Goal: Task Accomplishment & Management: Use online tool/utility

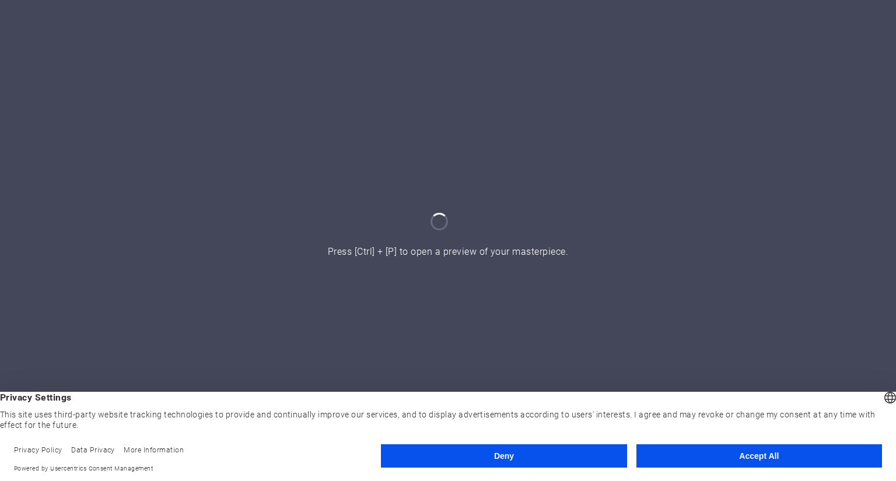
click at [739, 452] on button "Accept All" at bounding box center [760, 456] width 246 height 23
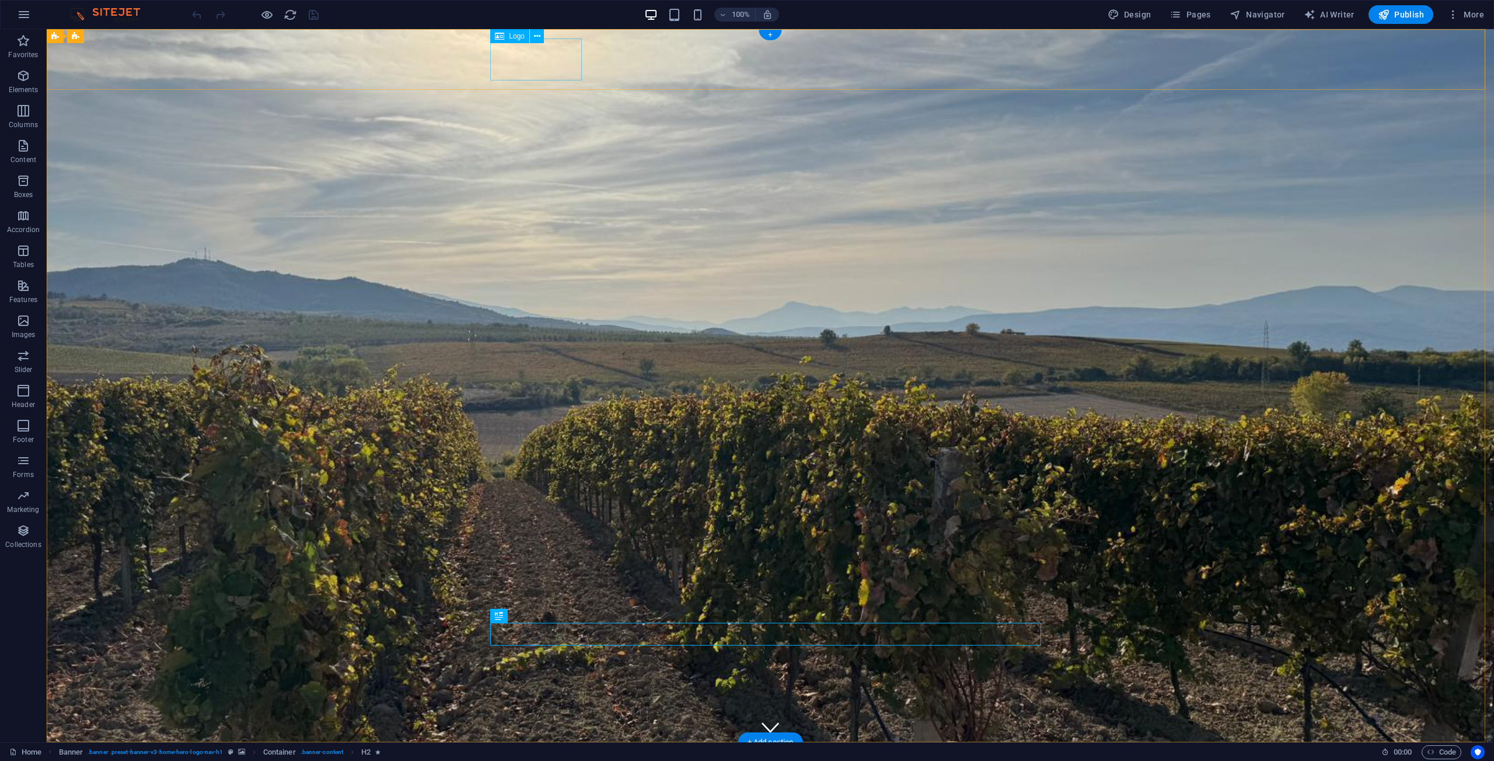
click at [538, 481] on div "Душа" at bounding box center [770, 773] width 551 height 42
click at [539, 34] on icon at bounding box center [537, 36] width 6 height 12
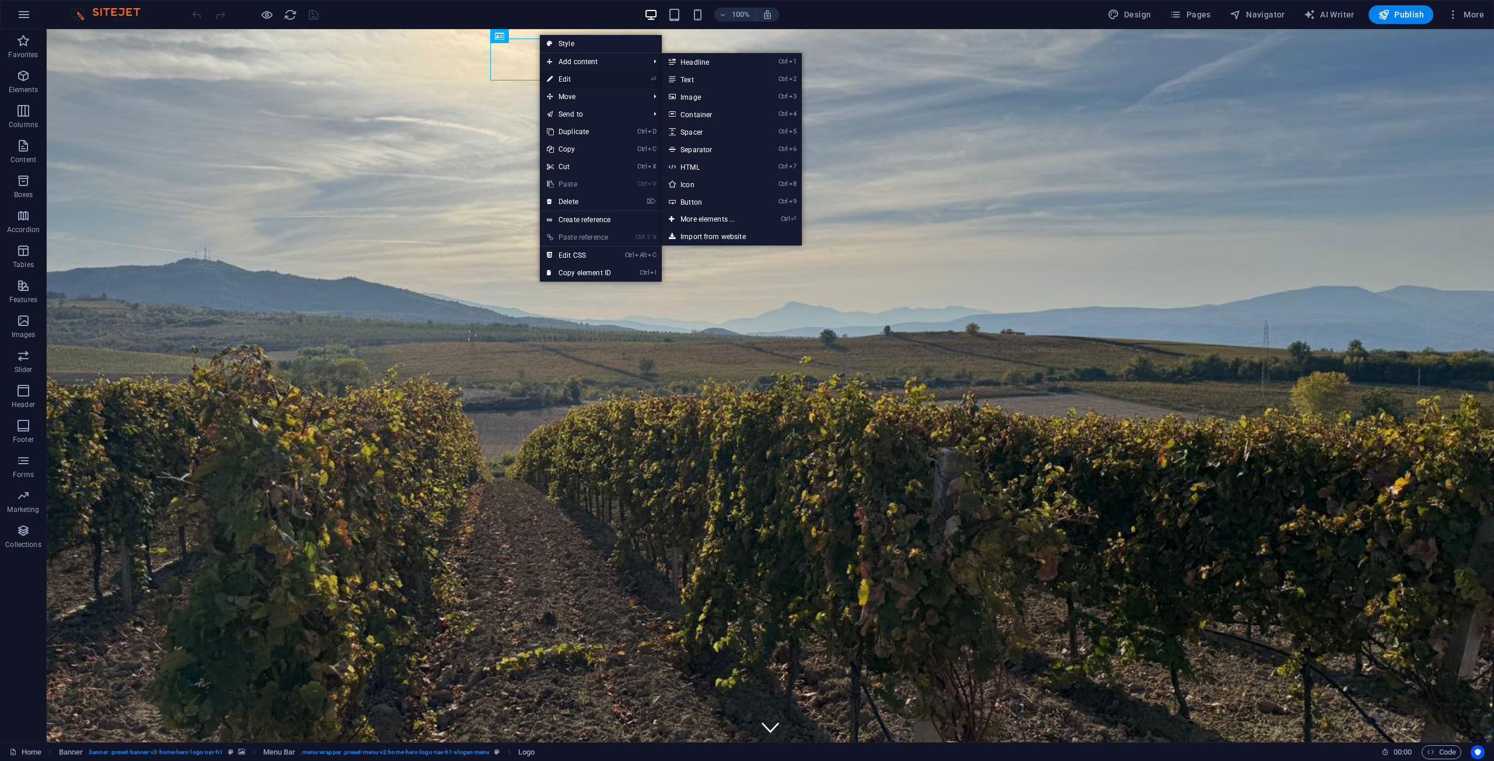
click at [562, 83] on link "⏎ Edit" at bounding box center [579, 80] width 78 height 18
select select "px"
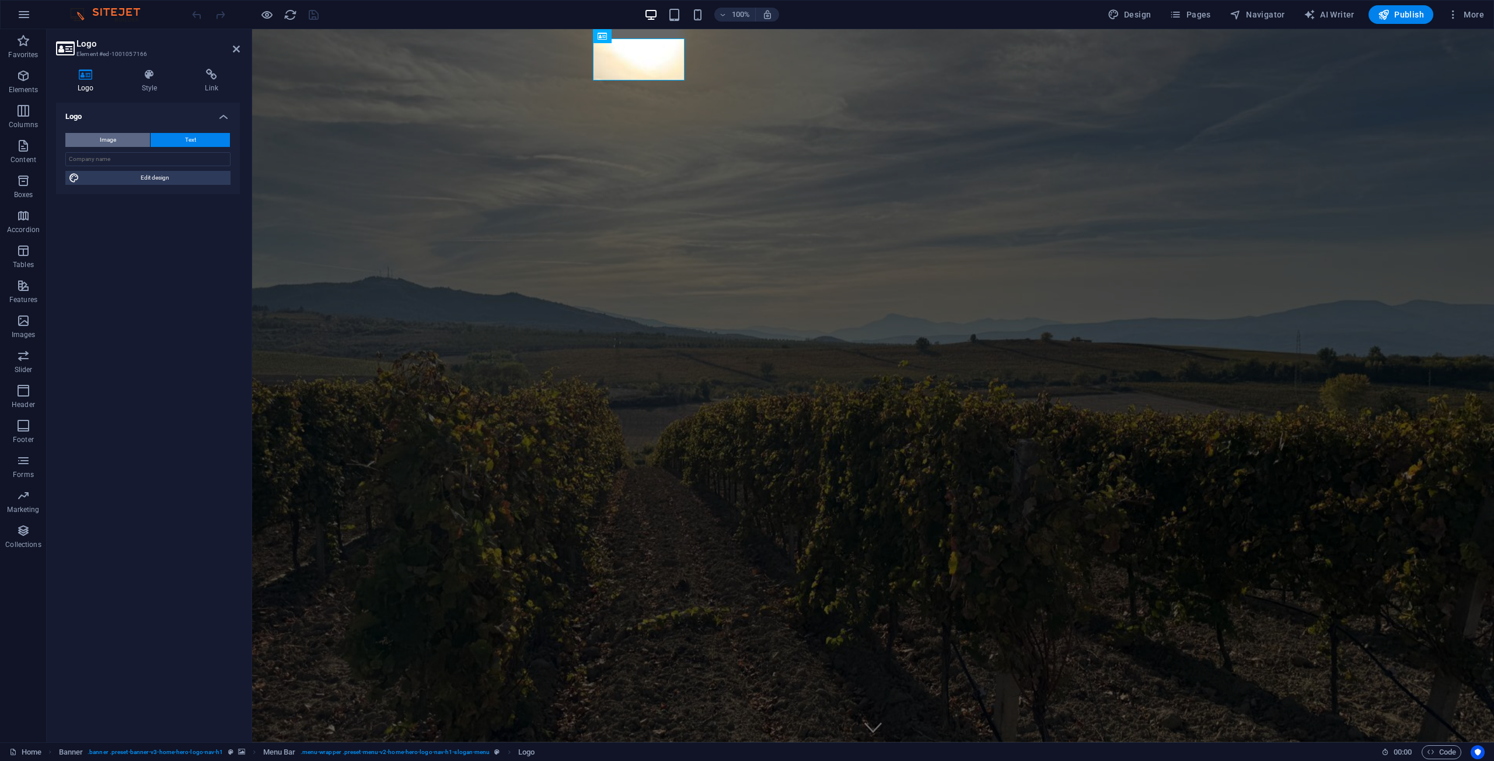
click at [117, 139] on button "Image" at bounding box center [107, 140] width 85 height 14
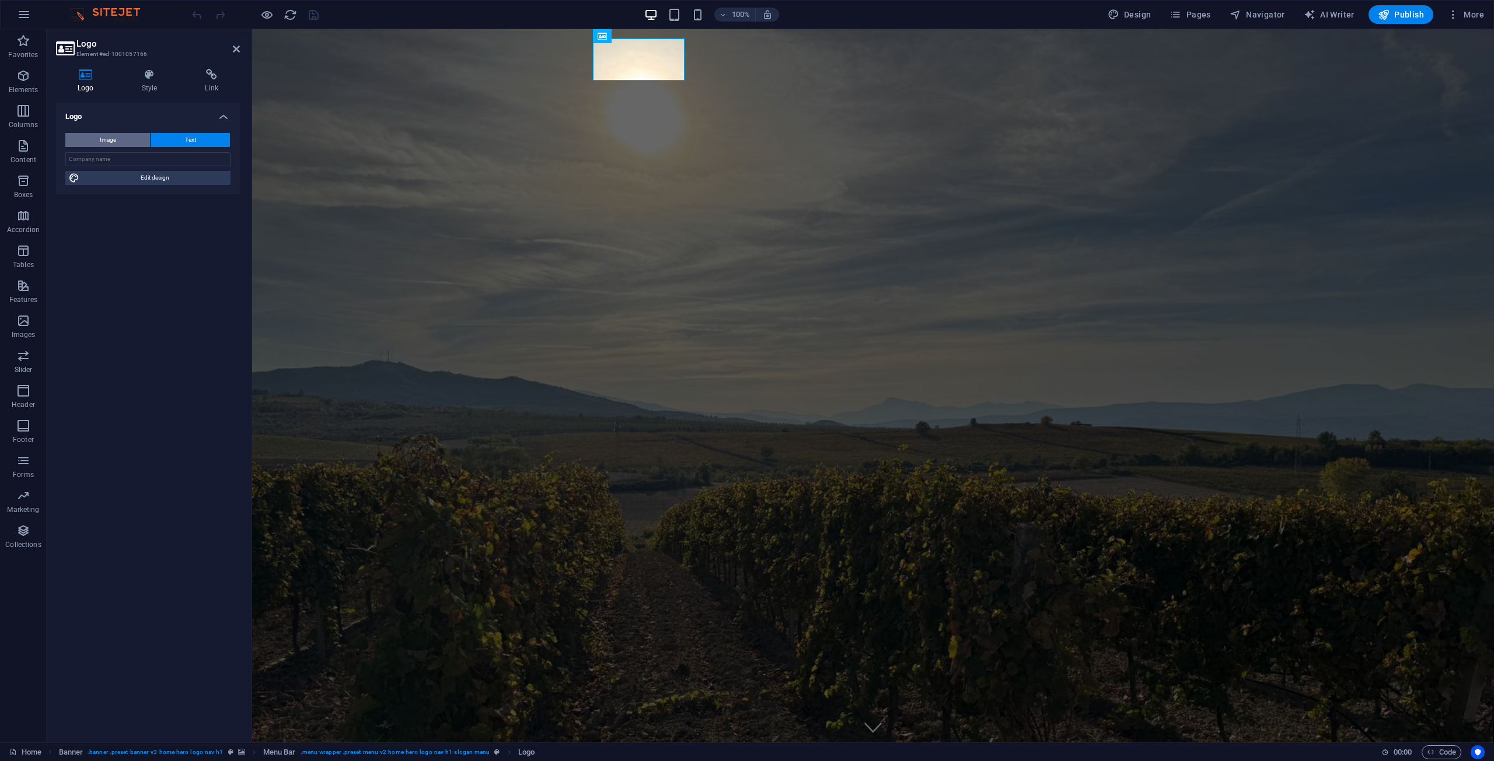
select select "DISABLED_OPTION_VALUE"
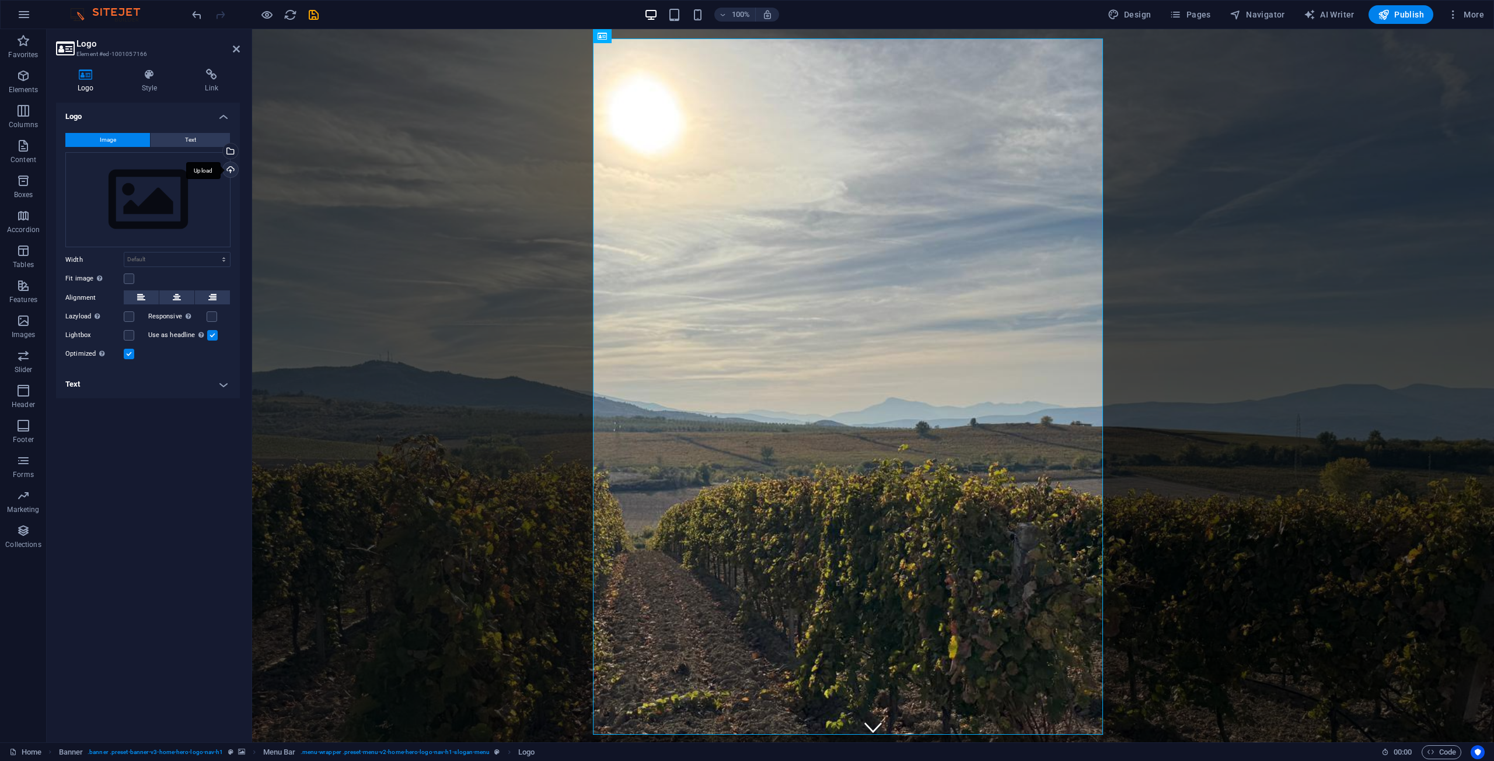
click at [230, 171] on div "Upload" at bounding box center [230, 171] width 18 height 18
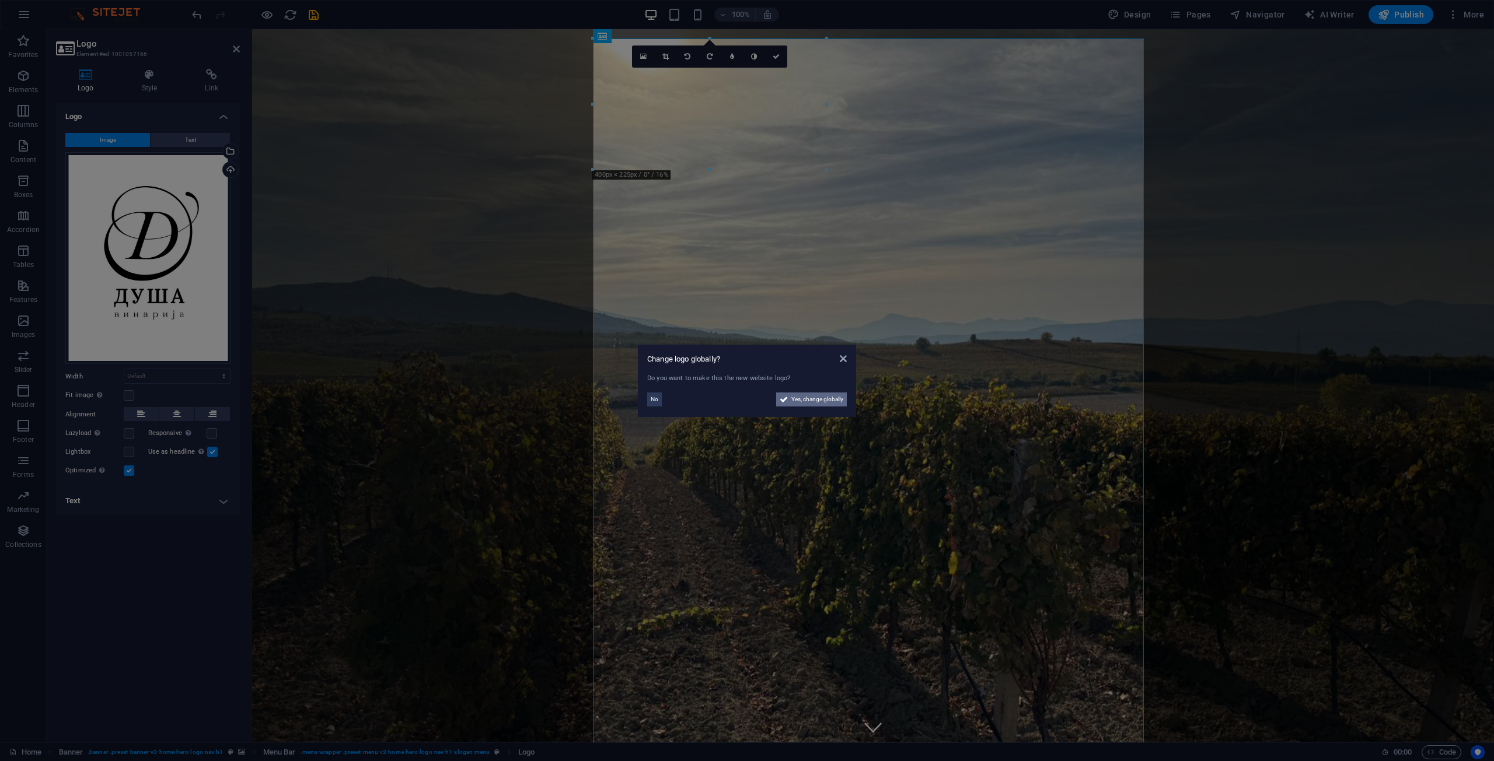
click at [792, 401] on span "Yes, change globally" at bounding box center [817, 400] width 52 height 14
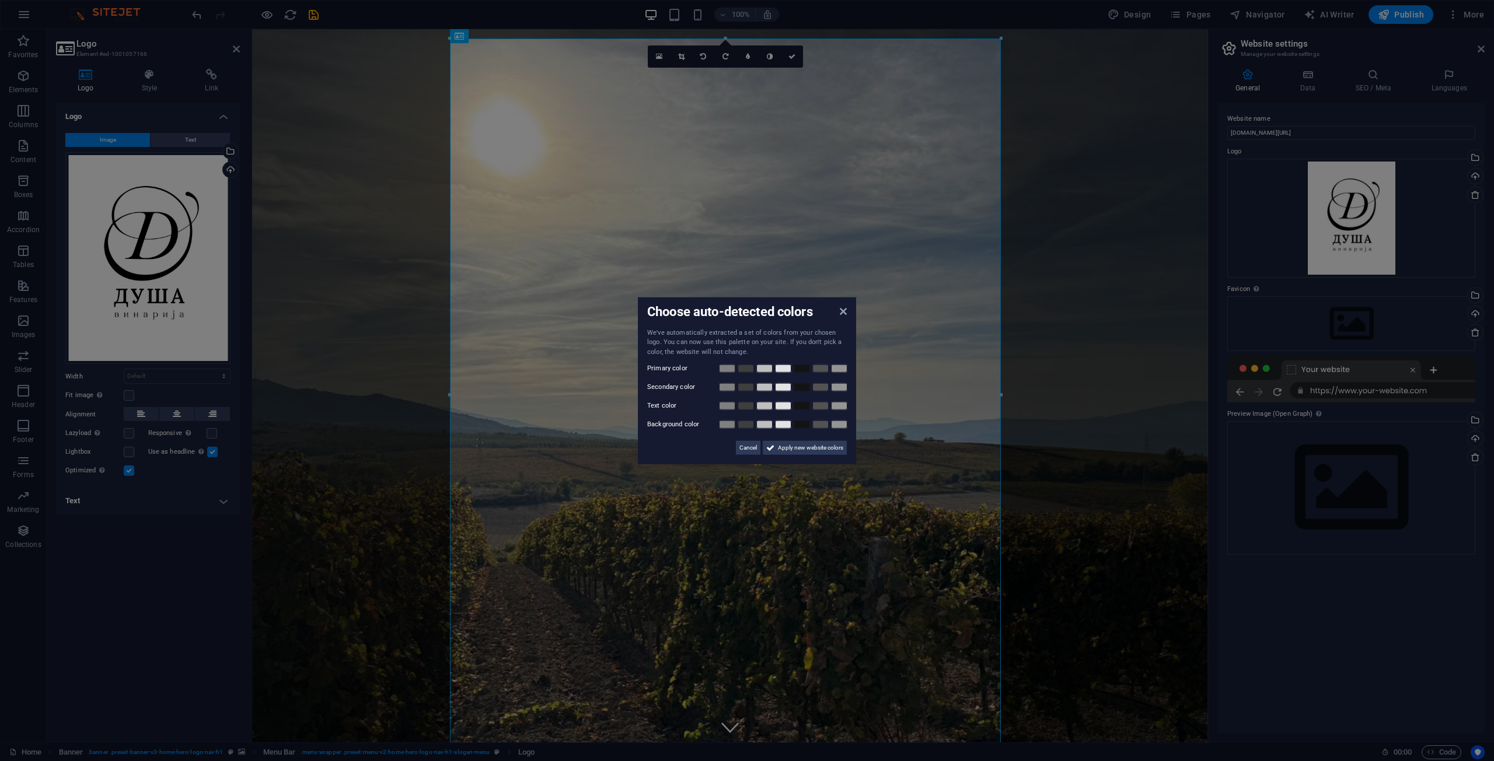
click at [125, 397] on aside "Choose auto-detected colors We've automatically extracted a set of colors from …" at bounding box center [747, 380] width 1494 height 761
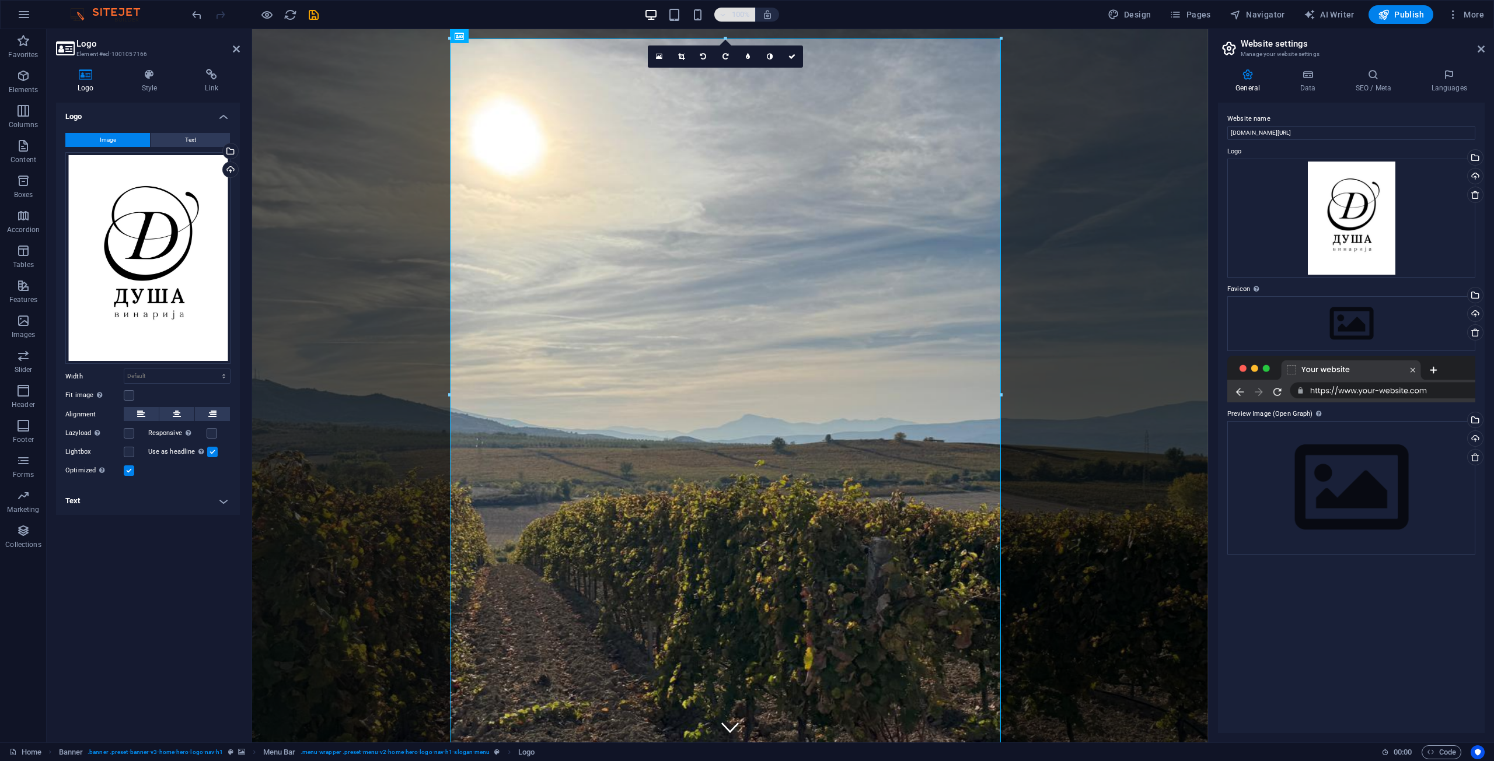
click at [723, 15] on icon "button" at bounding box center [723, 15] width 8 height 8
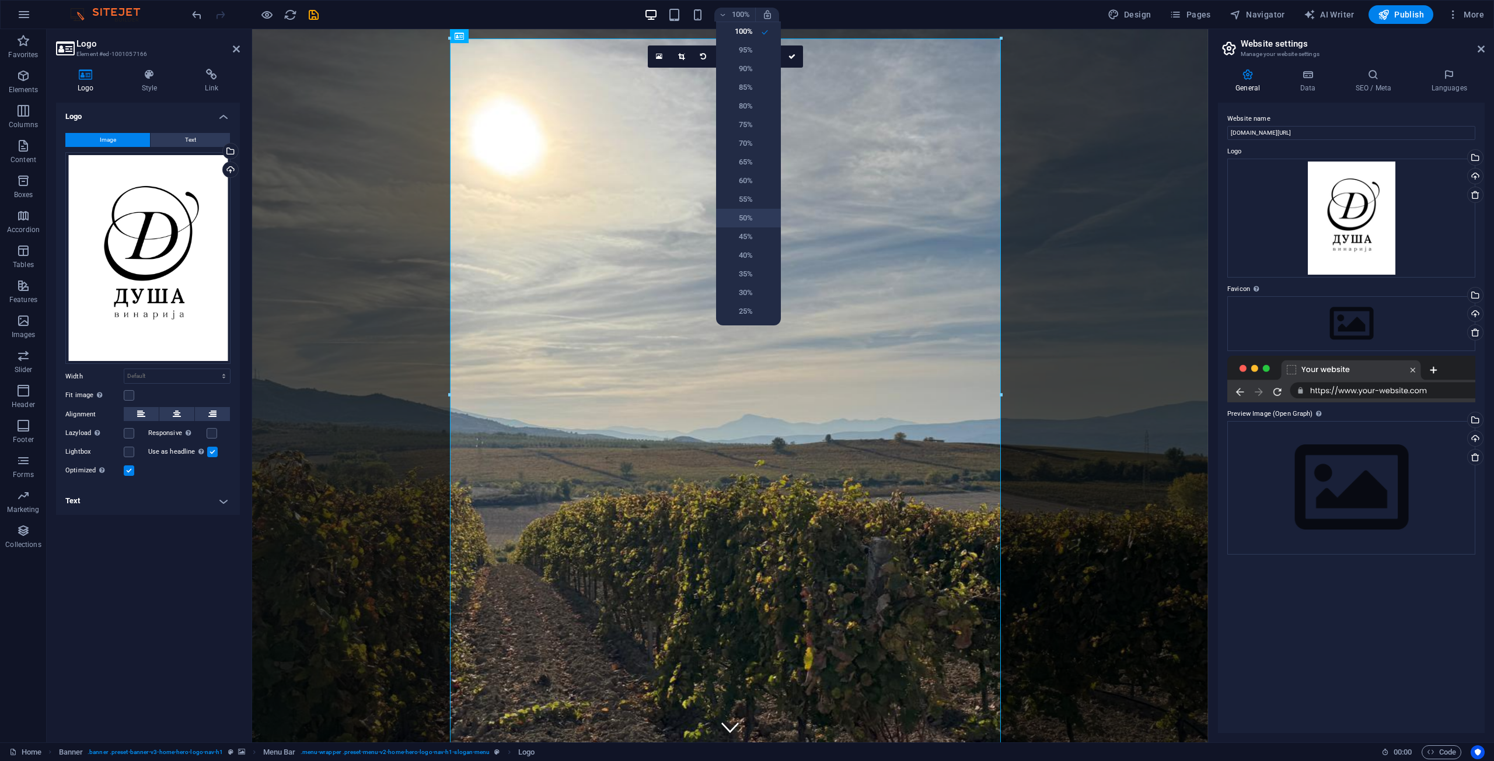
click at [748, 221] on h6 "50%" at bounding box center [738, 218] width 30 height 14
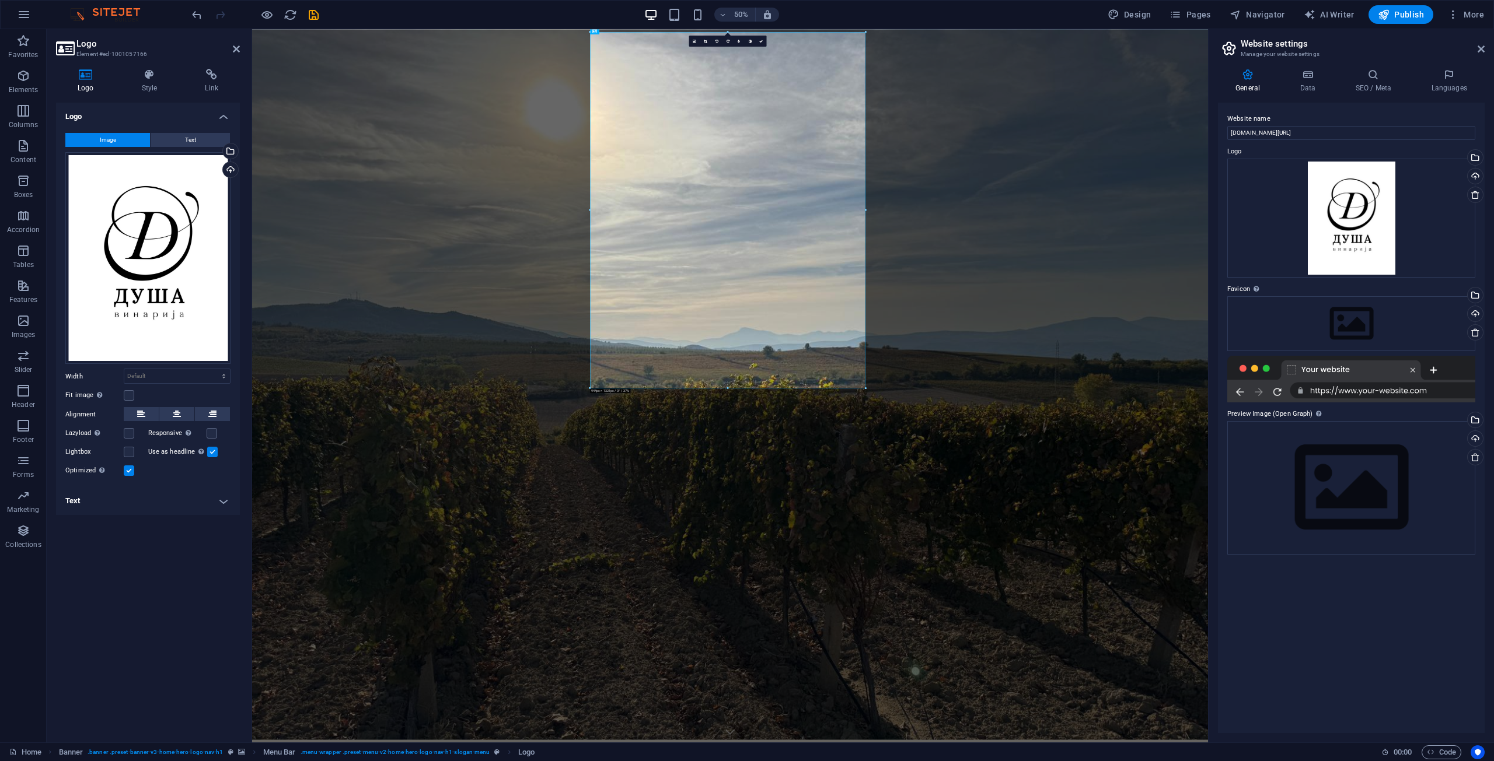
scroll to position [8, 0]
click at [725, 11] on icon "button" at bounding box center [723, 15] width 8 height 8
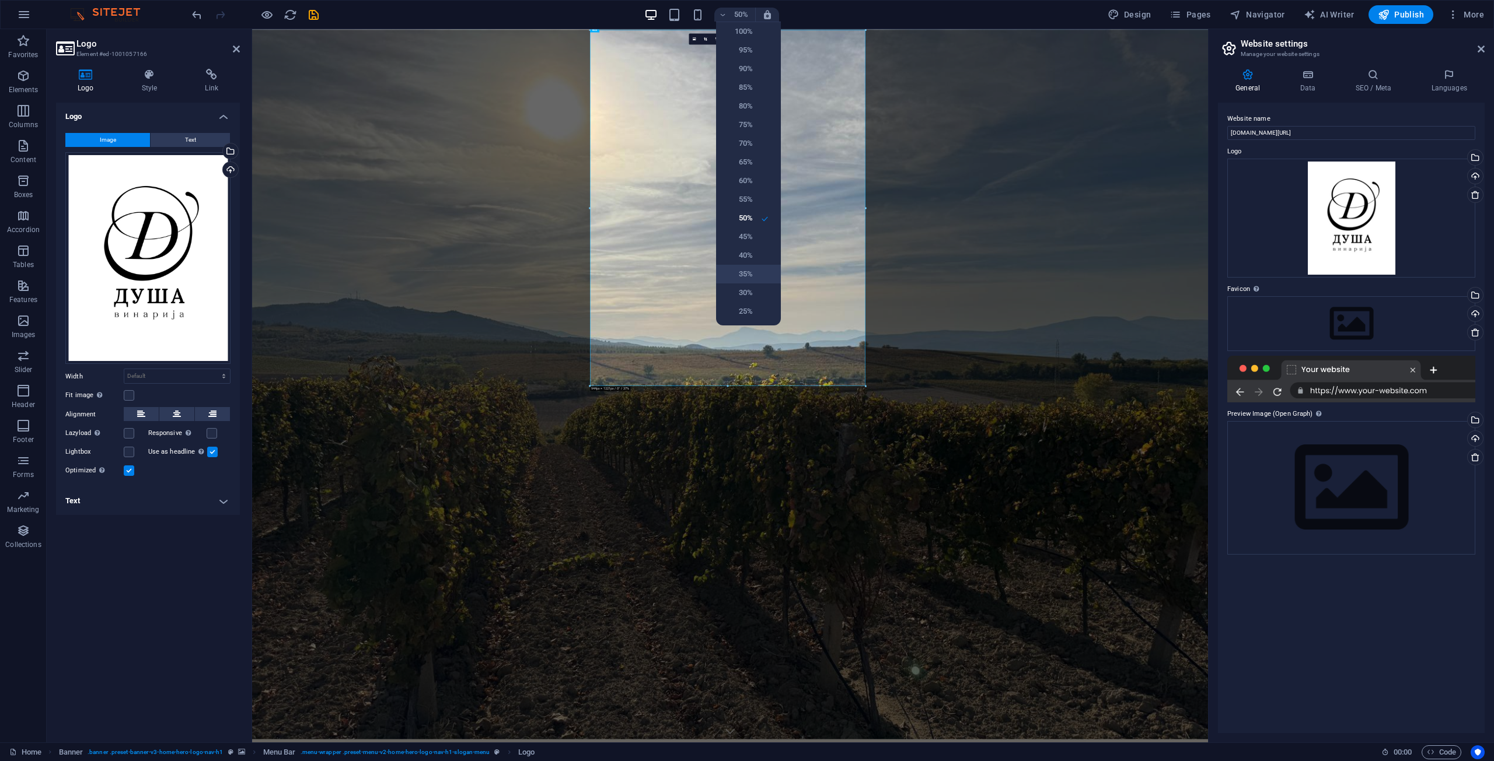
click at [747, 276] on h6 "35%" at bounding box center [738, 274] width 30 height 14
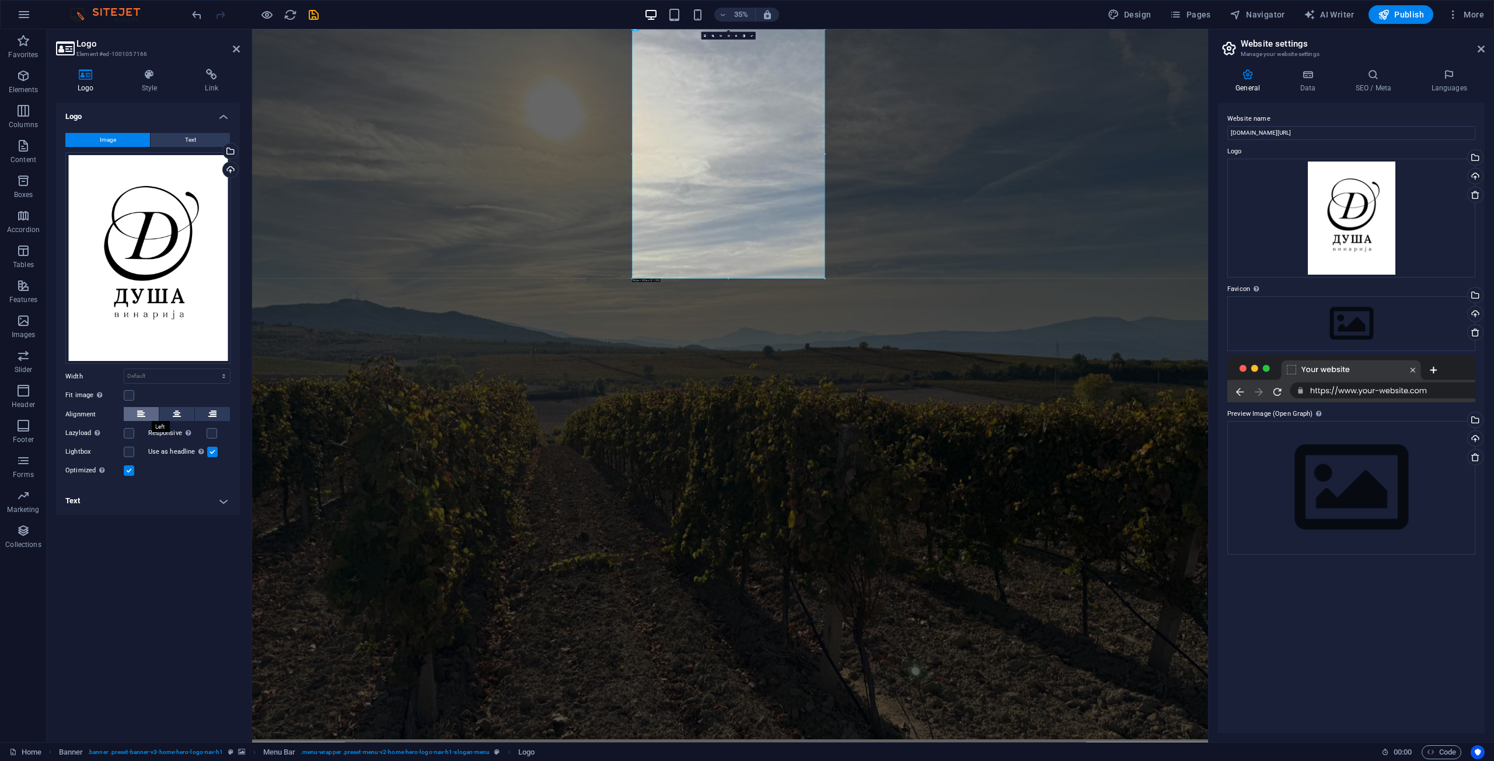
click at [139, 413] on icon at bounding box center [141, 414] width 8 height 14
click at [137, 409] on icon at bounding box center [141, 414] width 8 height 14
click at [722, 14] on icon "button" at bounding box center [723, 15] width 8 height 8
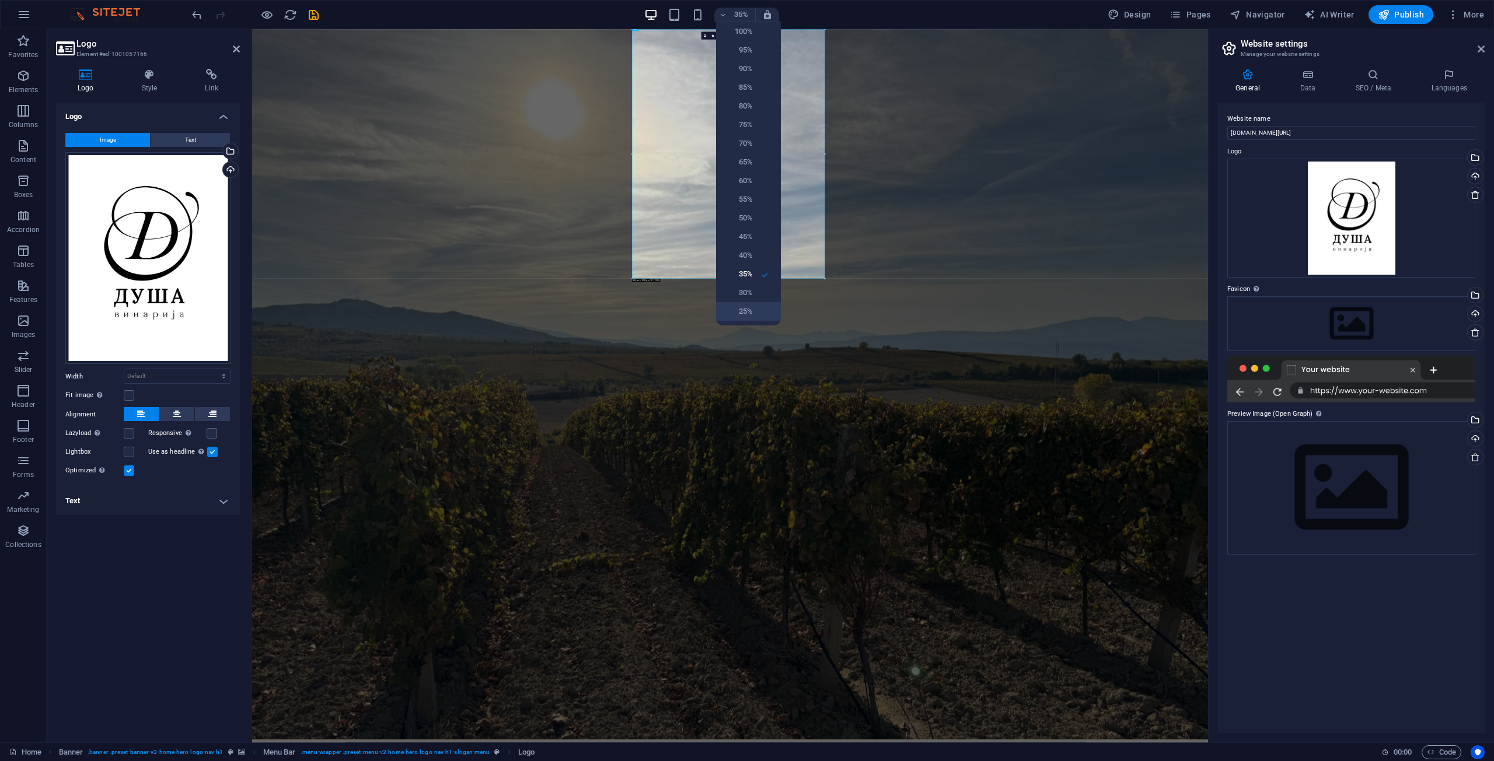
click at [741, 309] on h6 "25%" at bounding box center [738, 312] width 30 height 14
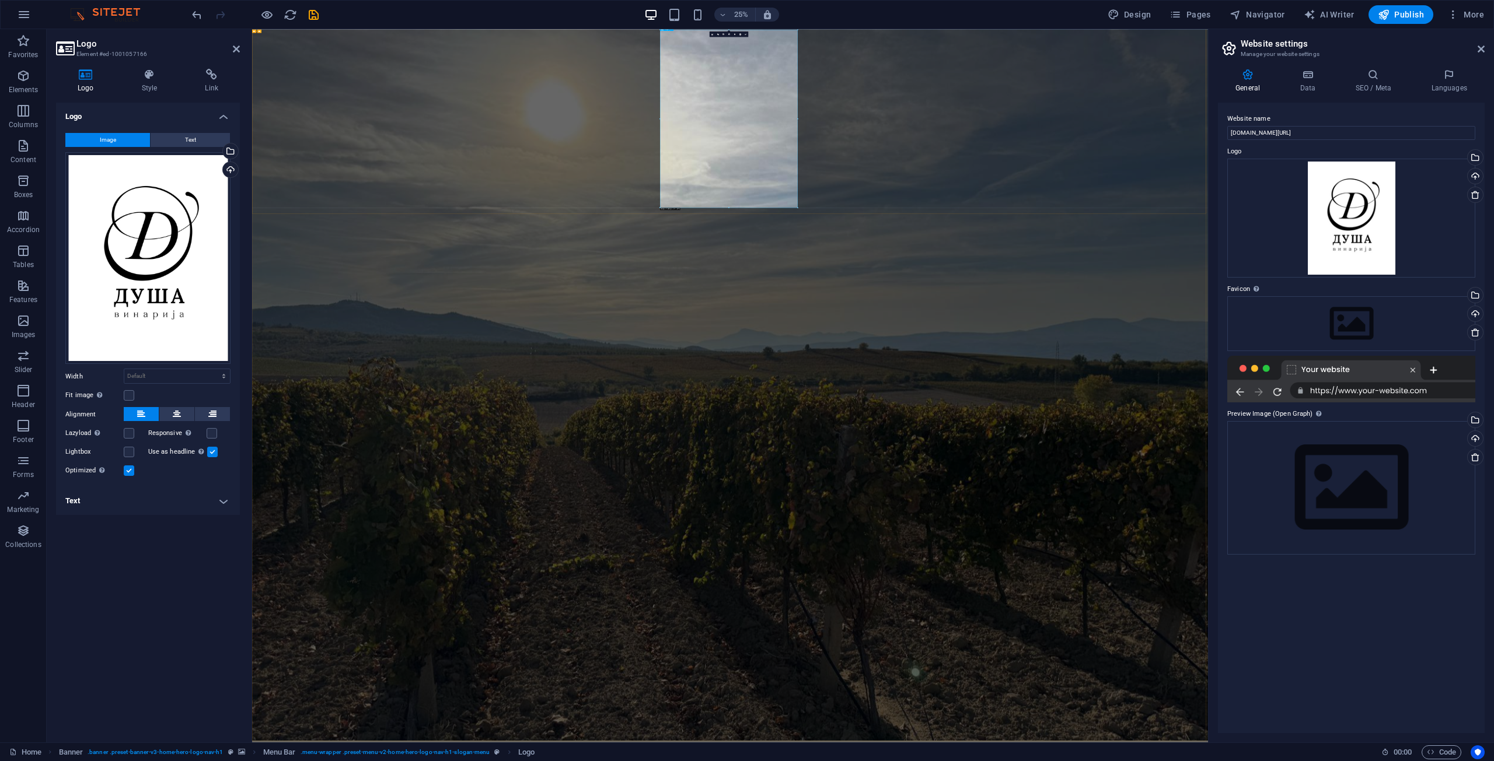
click at [267, 12] on icon "button" at bounding box center [266, 14] width 13 height 13
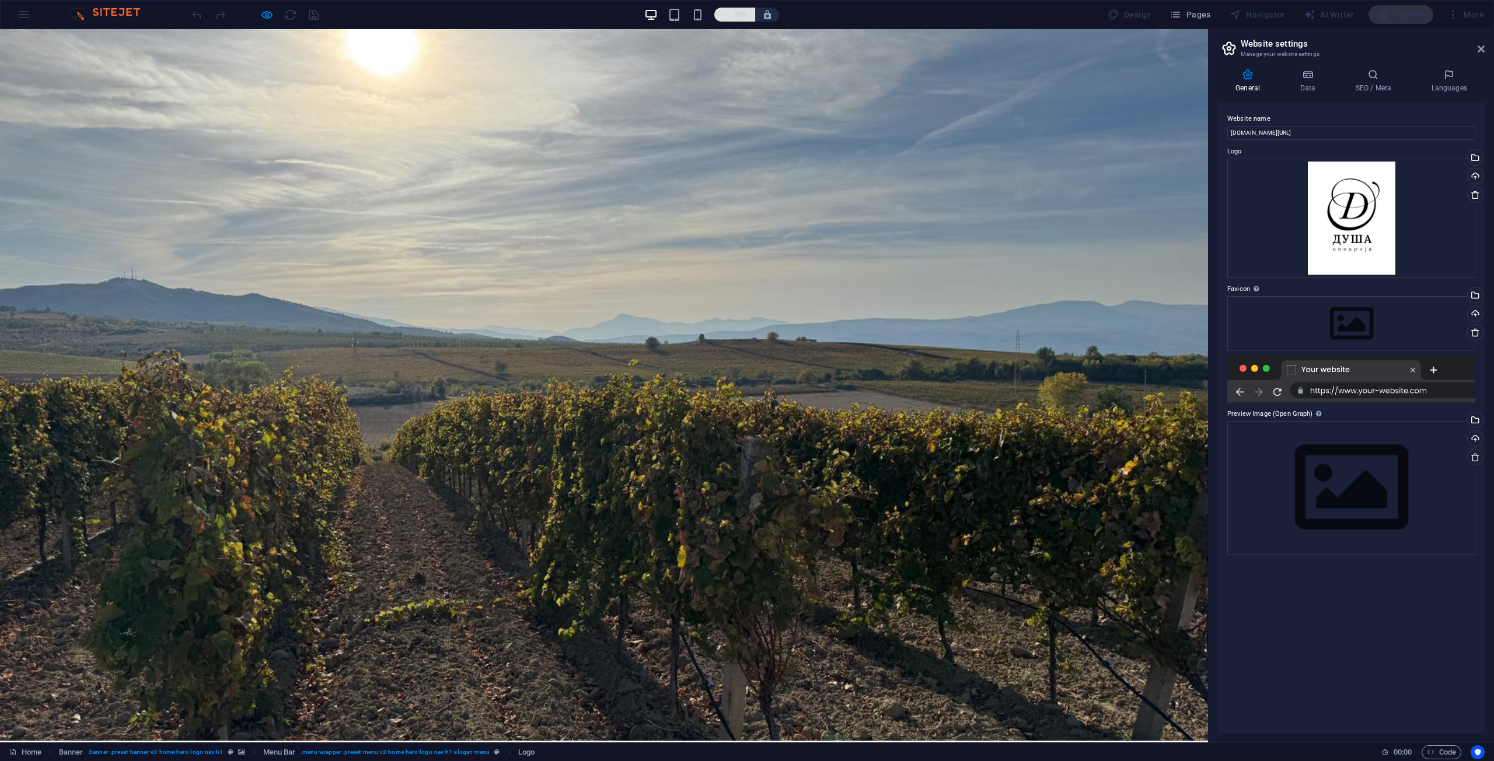
click at [740, 11] on h6 "25%" at bounding box center [741, 15] width 19 height 14
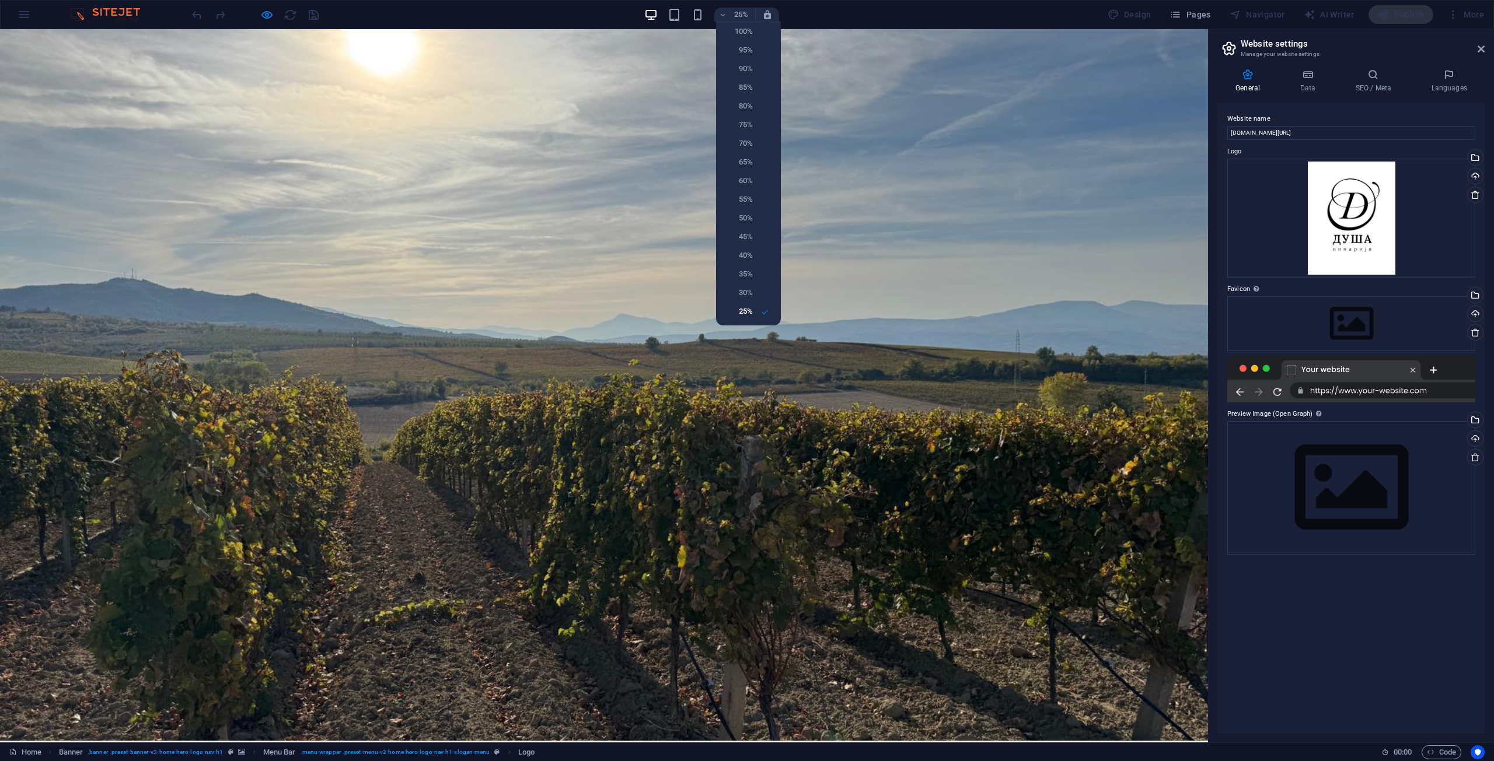
click at [889, 178] on div at bounding box center [747, 380] width 1494 height 761
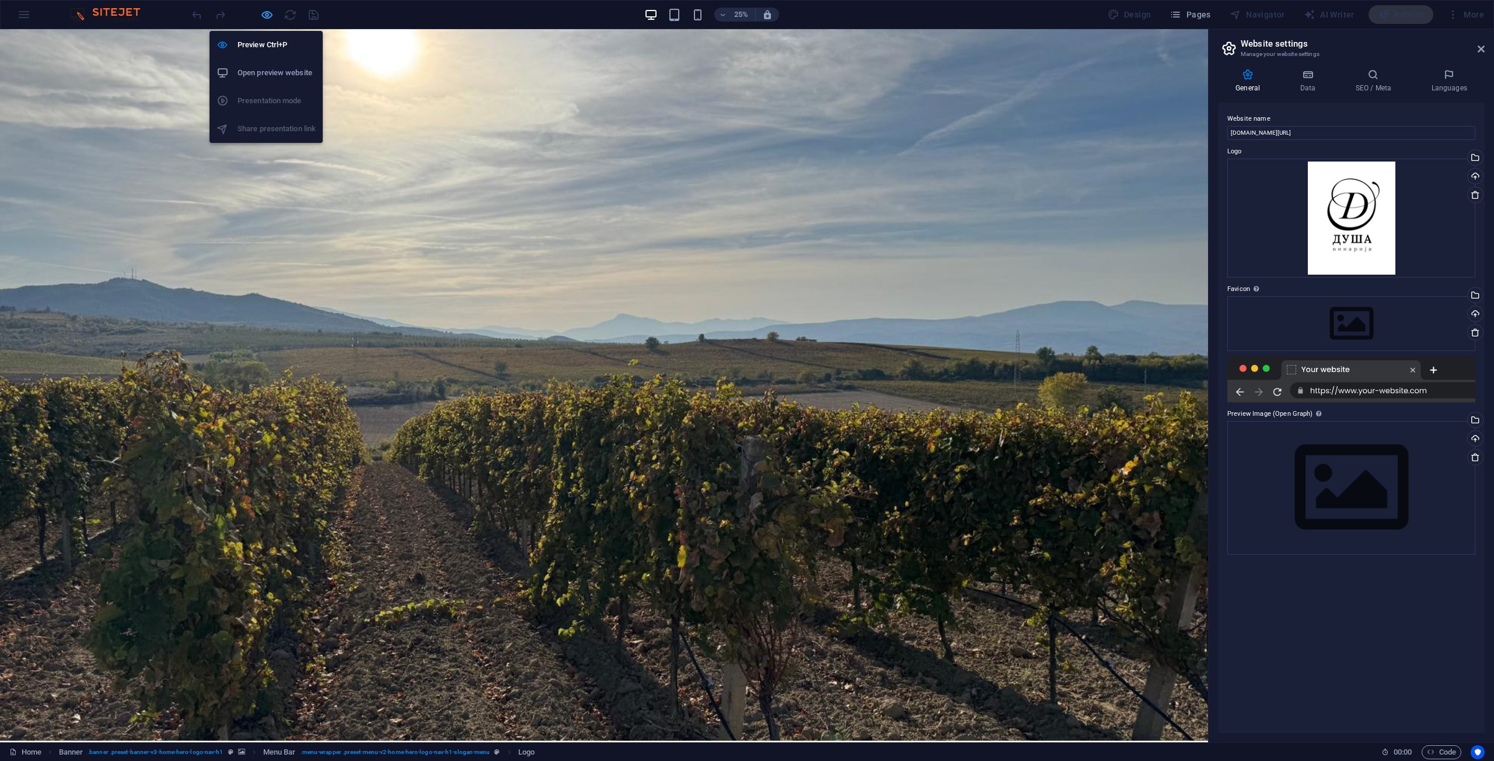
click at [269, 13] on icon "button" at bounding box center [266, 14] width 13 height 13
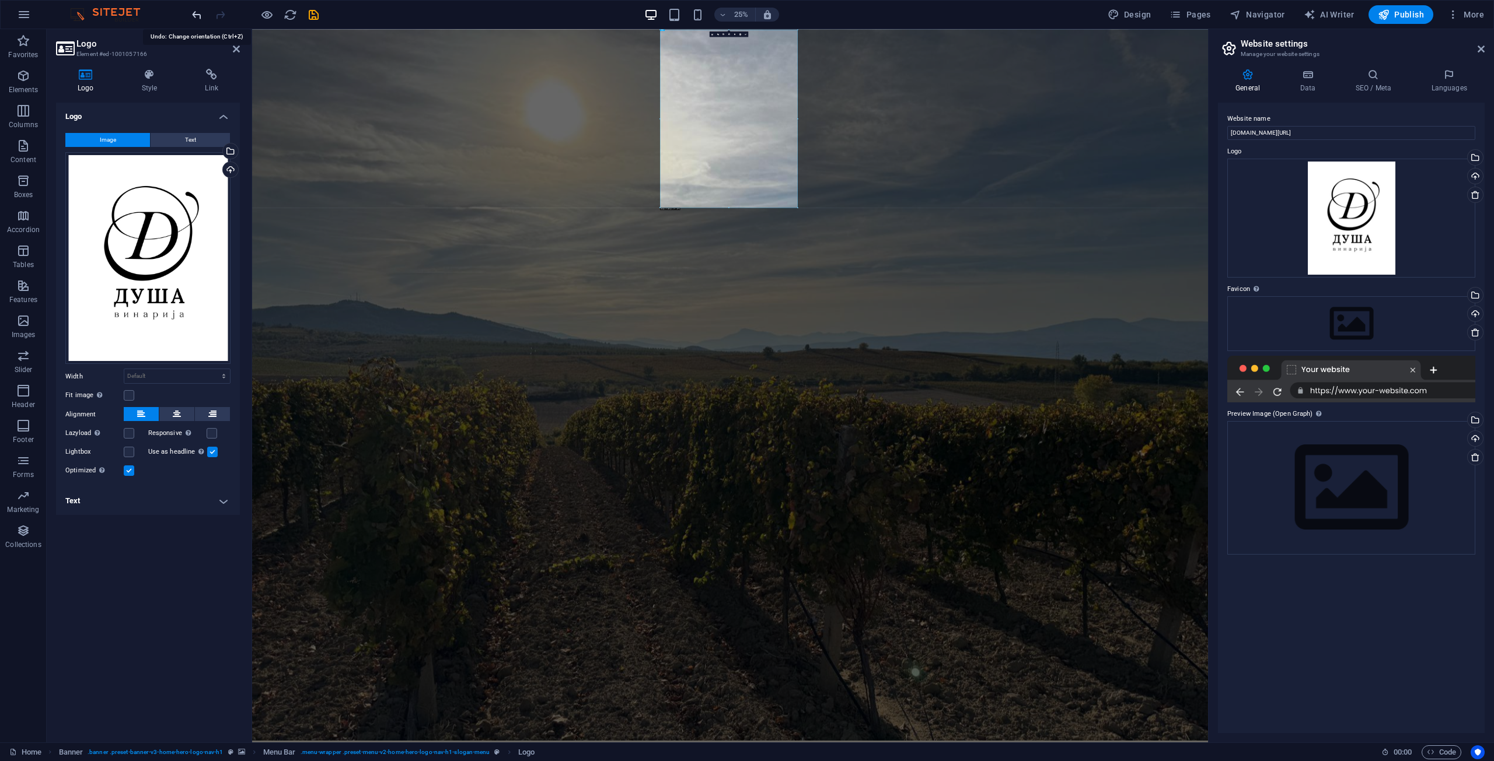
click at [201, 16] on icon "undo" at bounding box center [196, 14] width 13 height 13
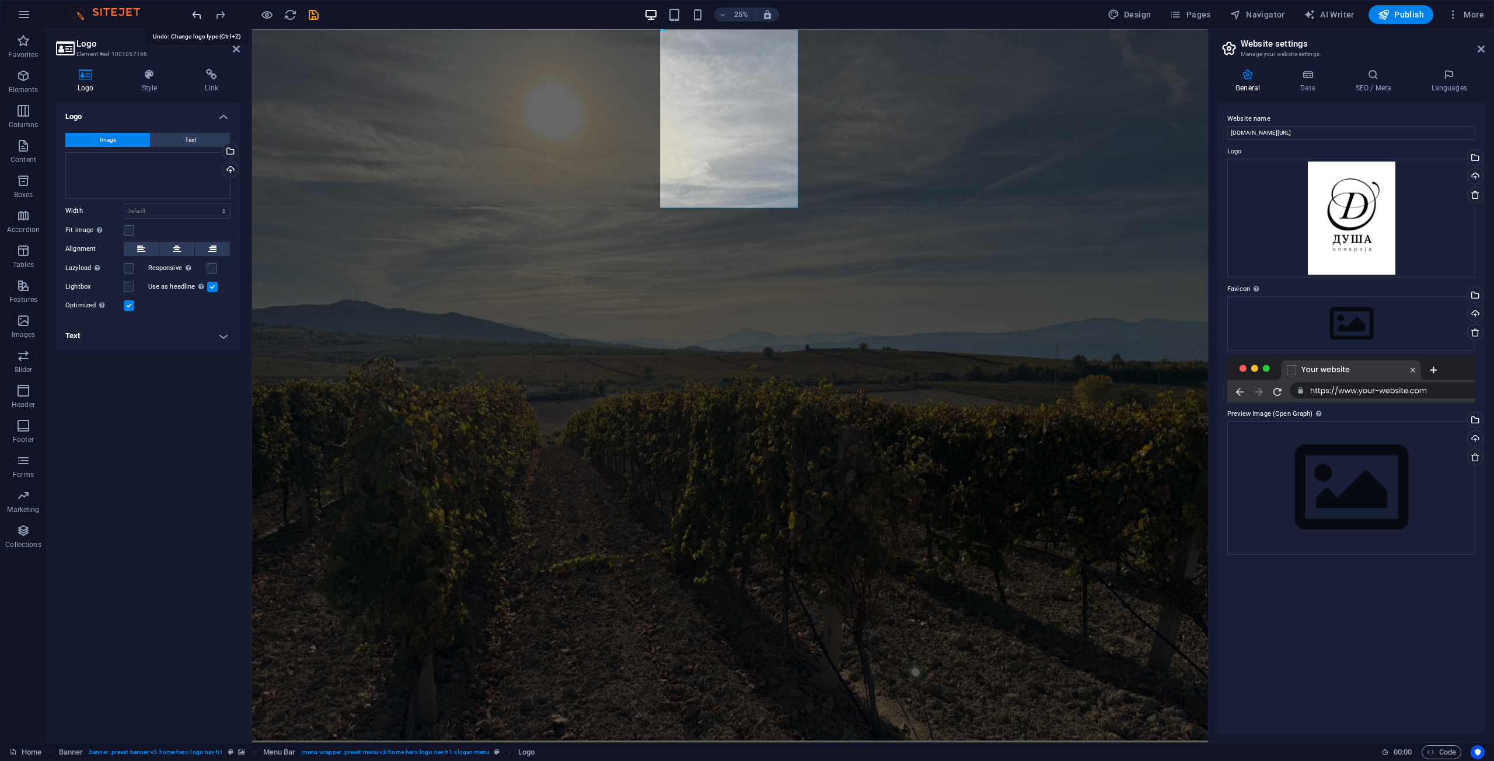
click at [200, 11] on icon "undo" at bounding box center [196, 14] width 13 height 13
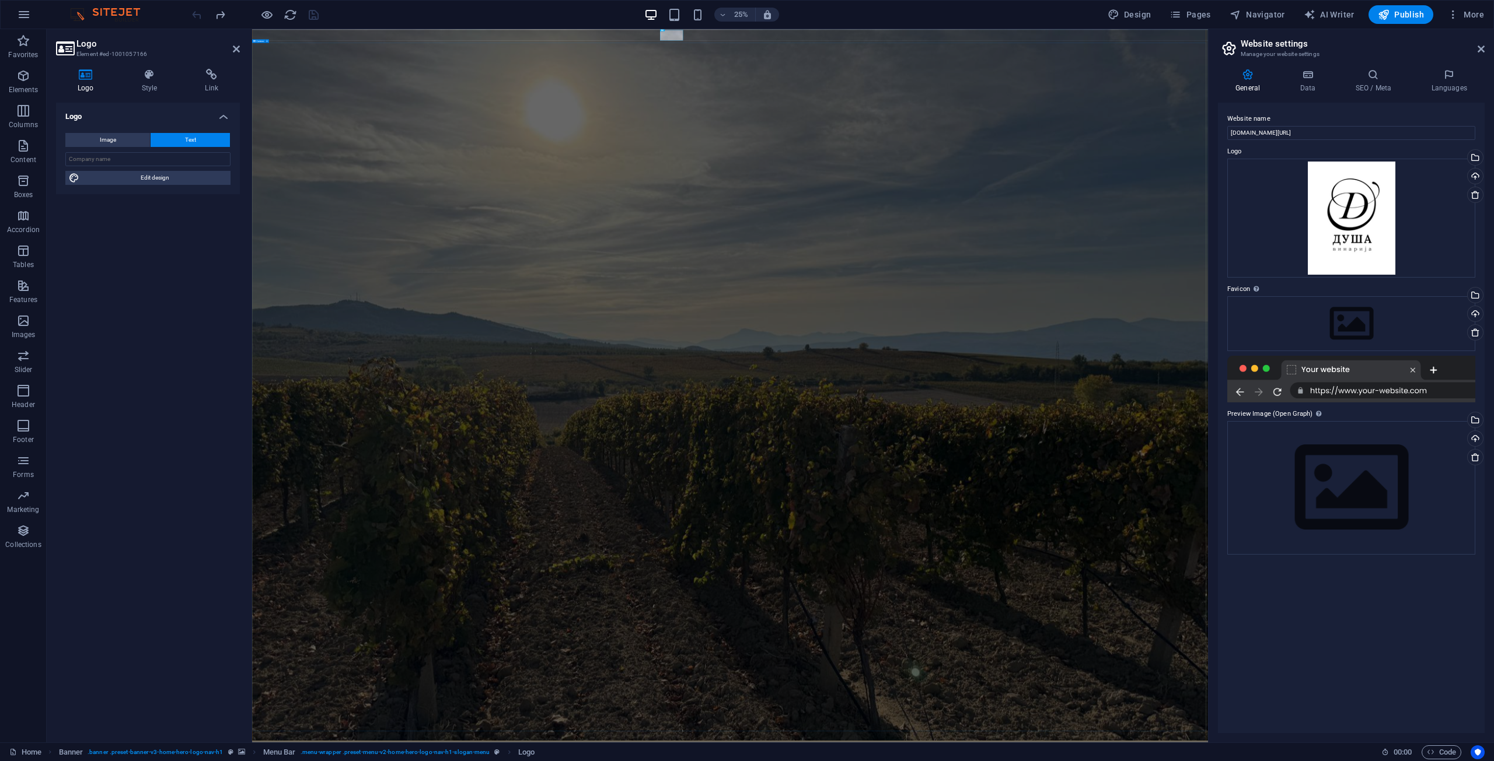
scroll to position [0, 0]
click at [727, 11] on icon "button" at bounding box center [723, 15] width 8 height 8
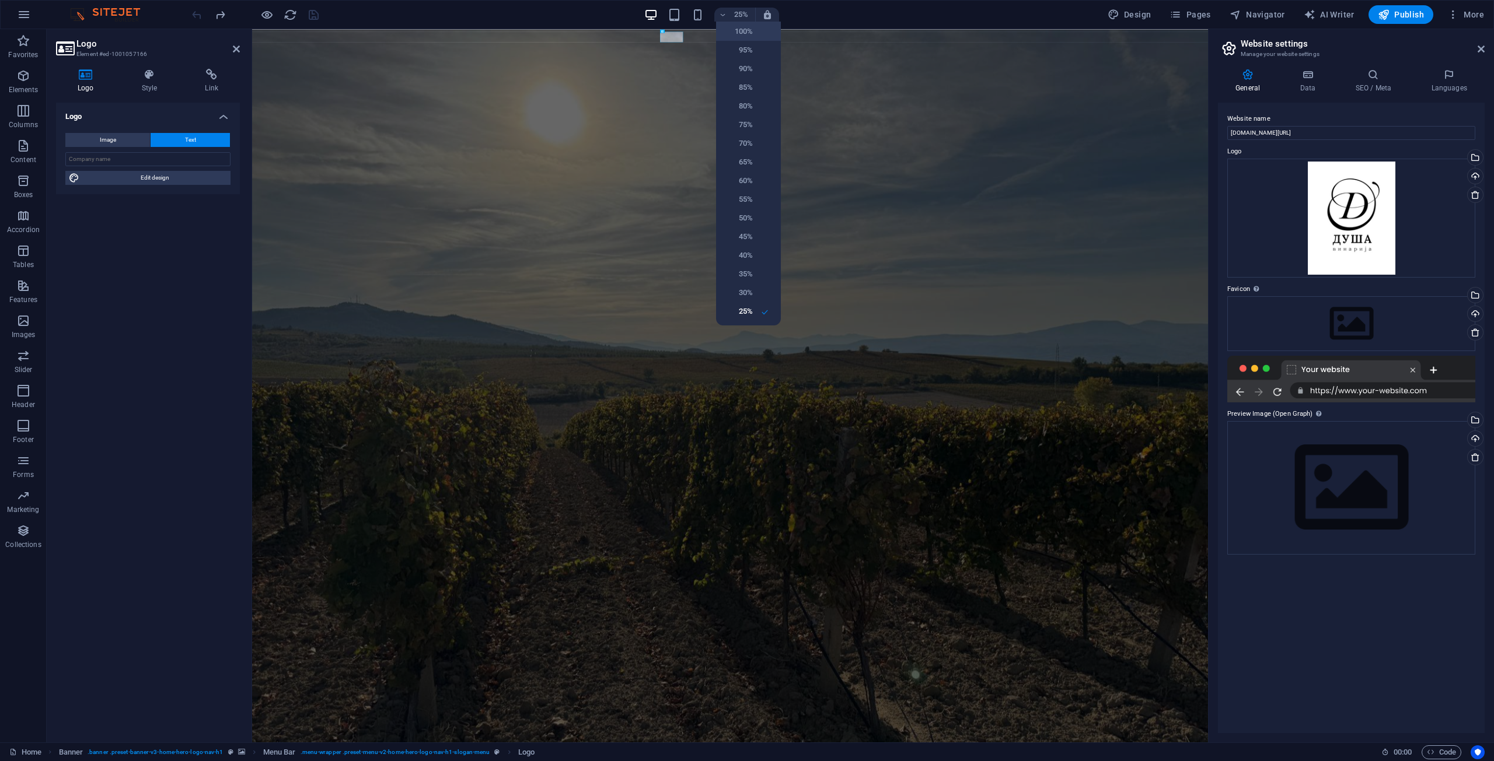
click at [747, 29] on h6 "100%" at bounding box center [738, 32] width 30 height 14
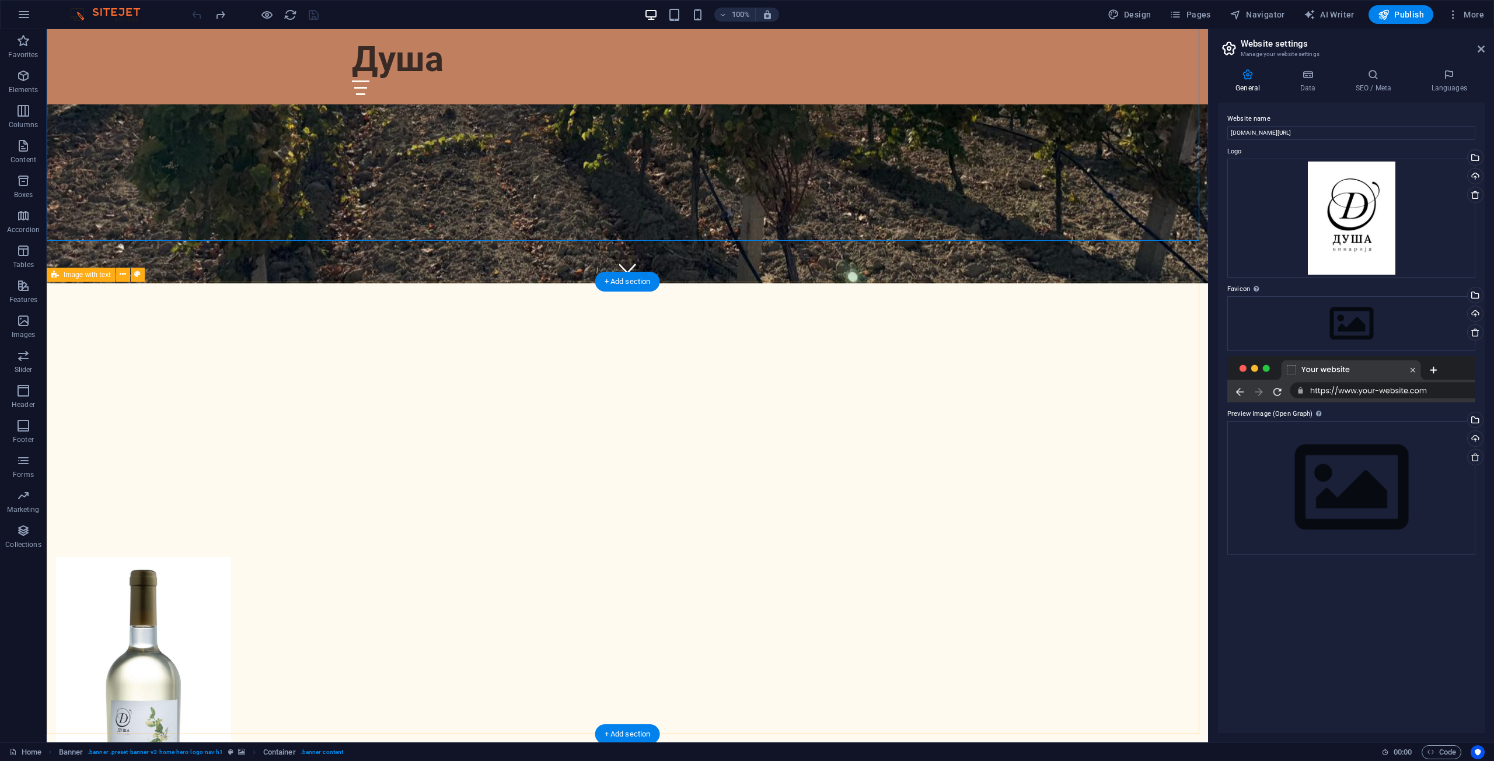
scroll to position [461, 0]
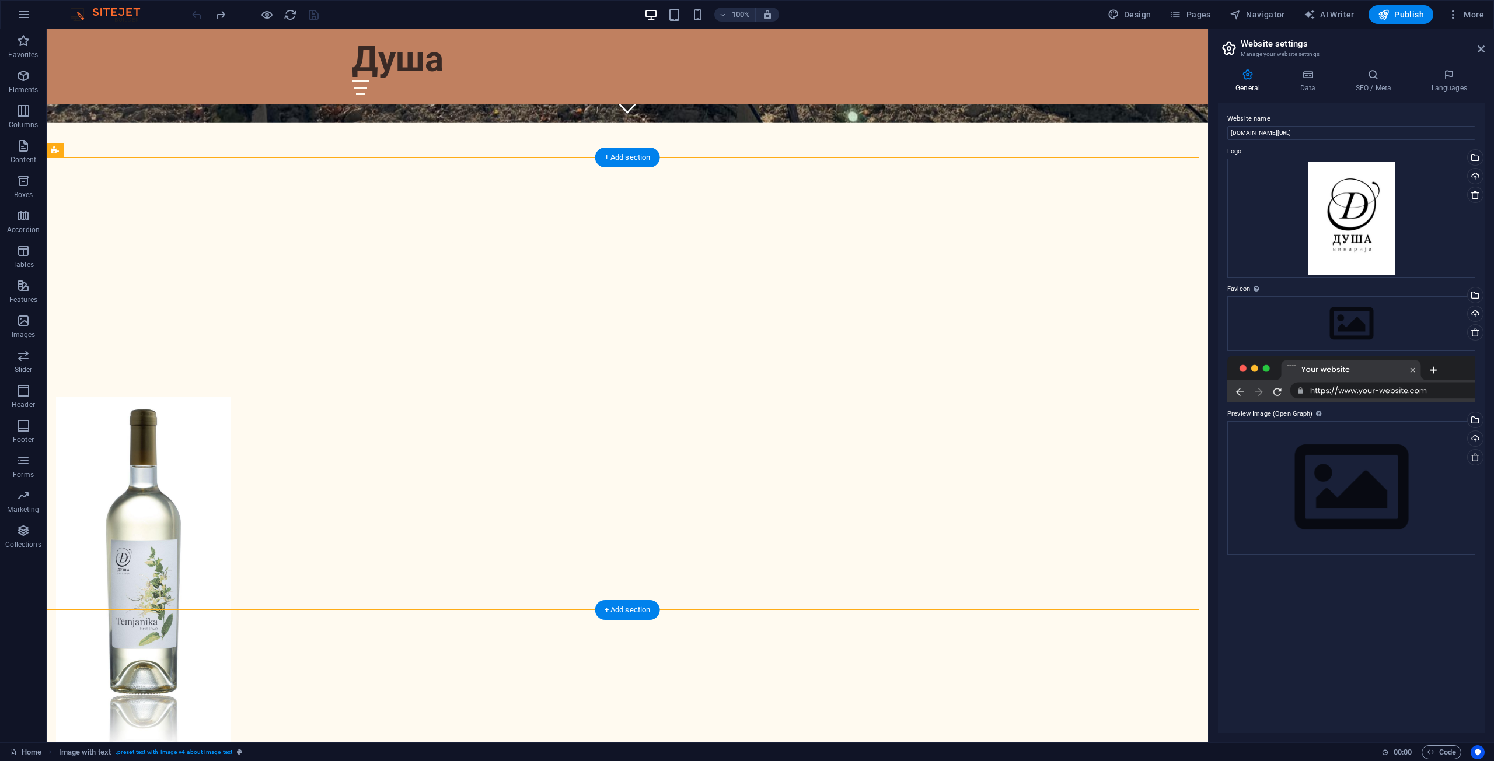
scroll to position [620, 0]
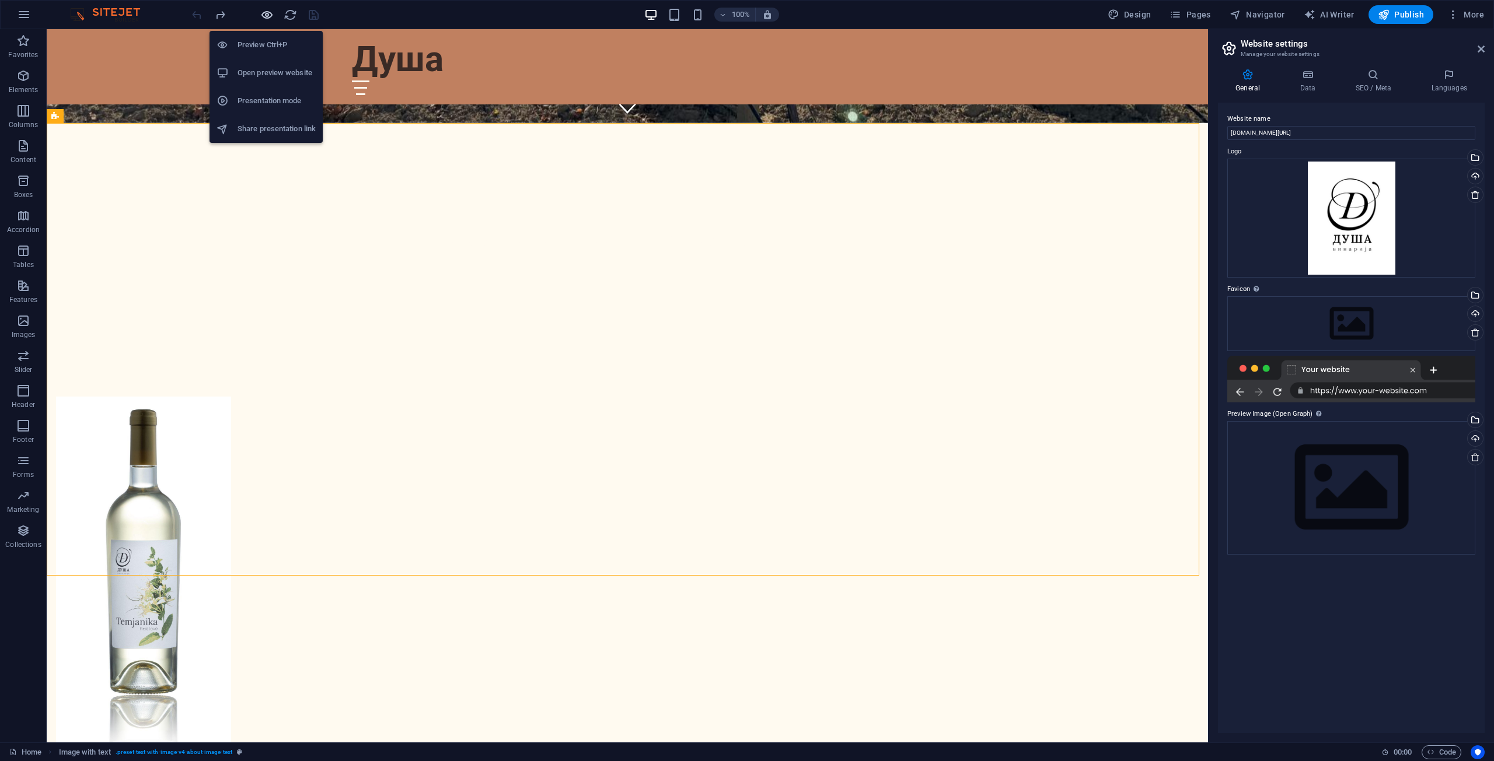
click at [270, 12] on icon "button" at bounding box center [266, 14] width 13 height 13
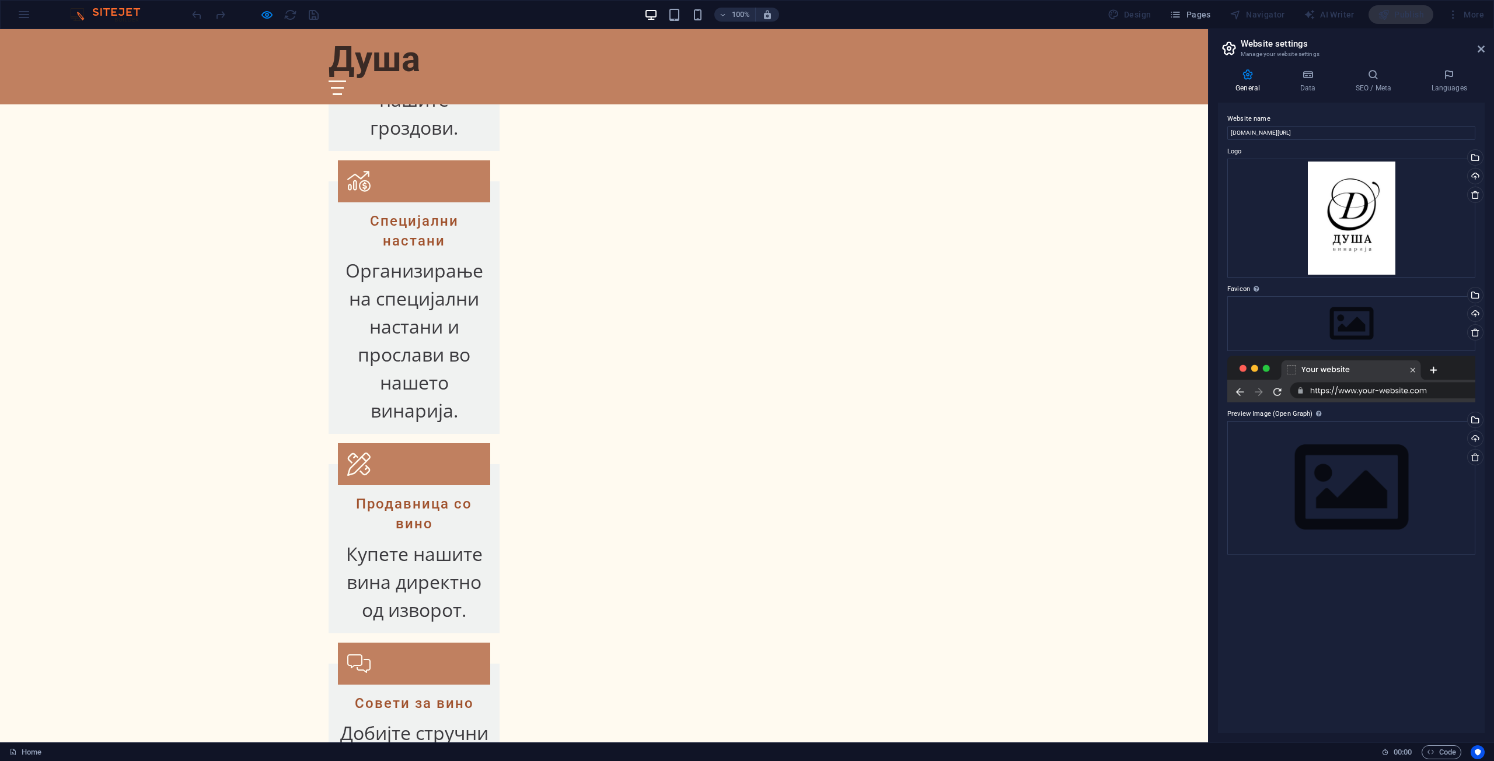
scroll to position [2231, 0]
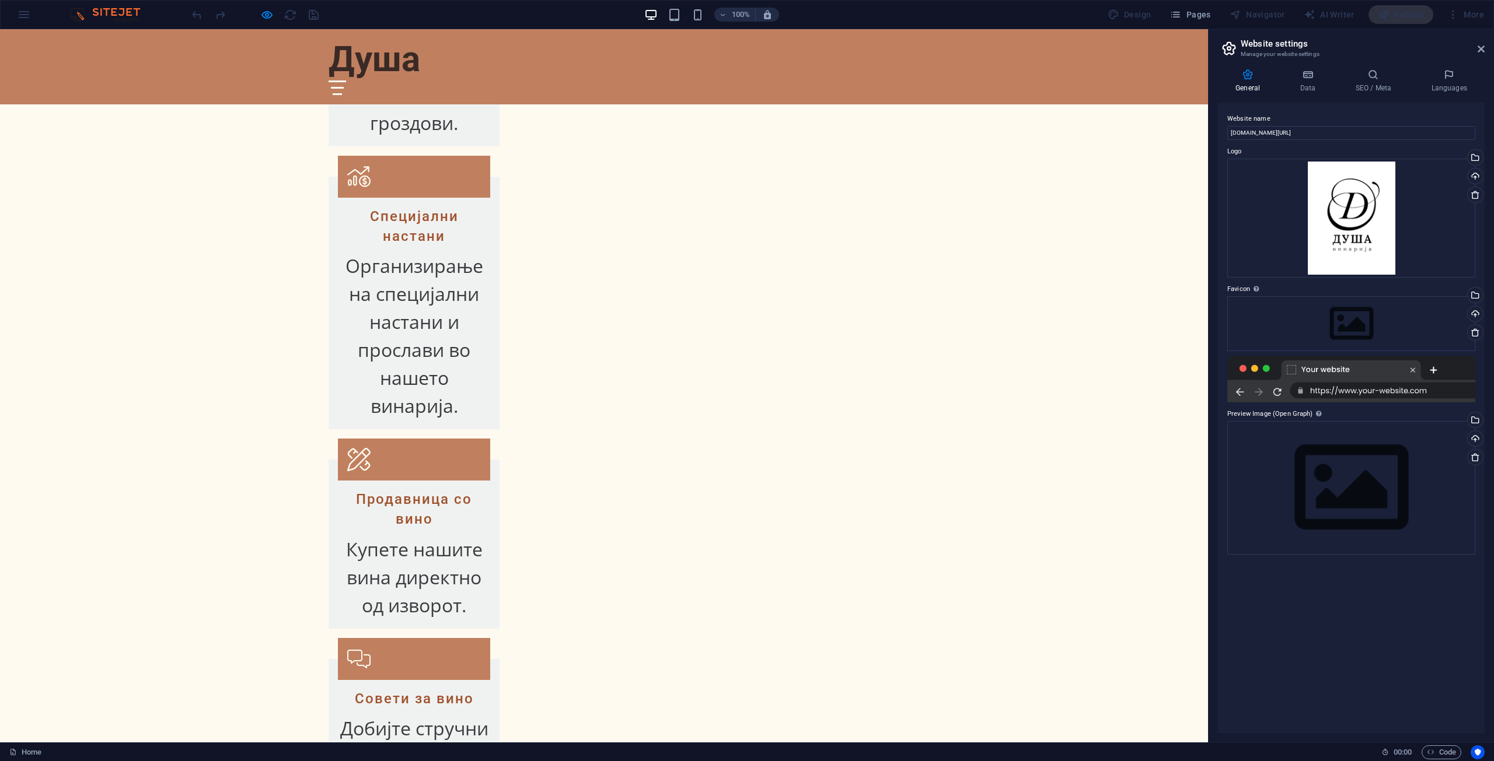
click at [30, 13] on div "100% Design Pages Navigator AI Writer Publish More" at bounding box center [747, 15] width 1493 height 28
click at [896, 48] on aside "Website settings Manage your website settings General Data SEO / Meta Languages…" at bounding box center [1351, 386] width 286 height 714
